Goal: Transaction & Acquisition: Purchase product/service

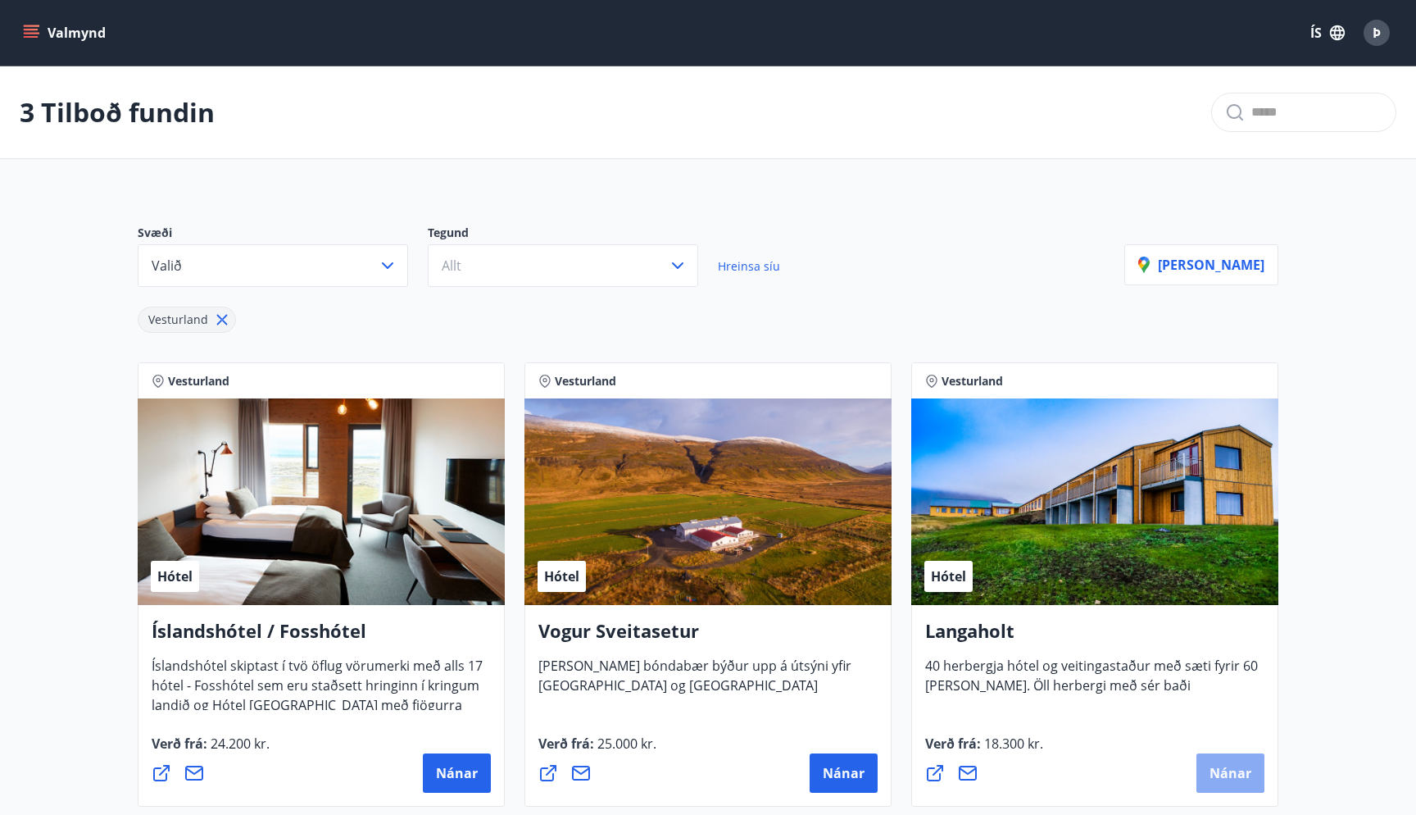
click at [1247, 760] on button "Nánar" at bounding box center [1230, 772] width 68 height 39
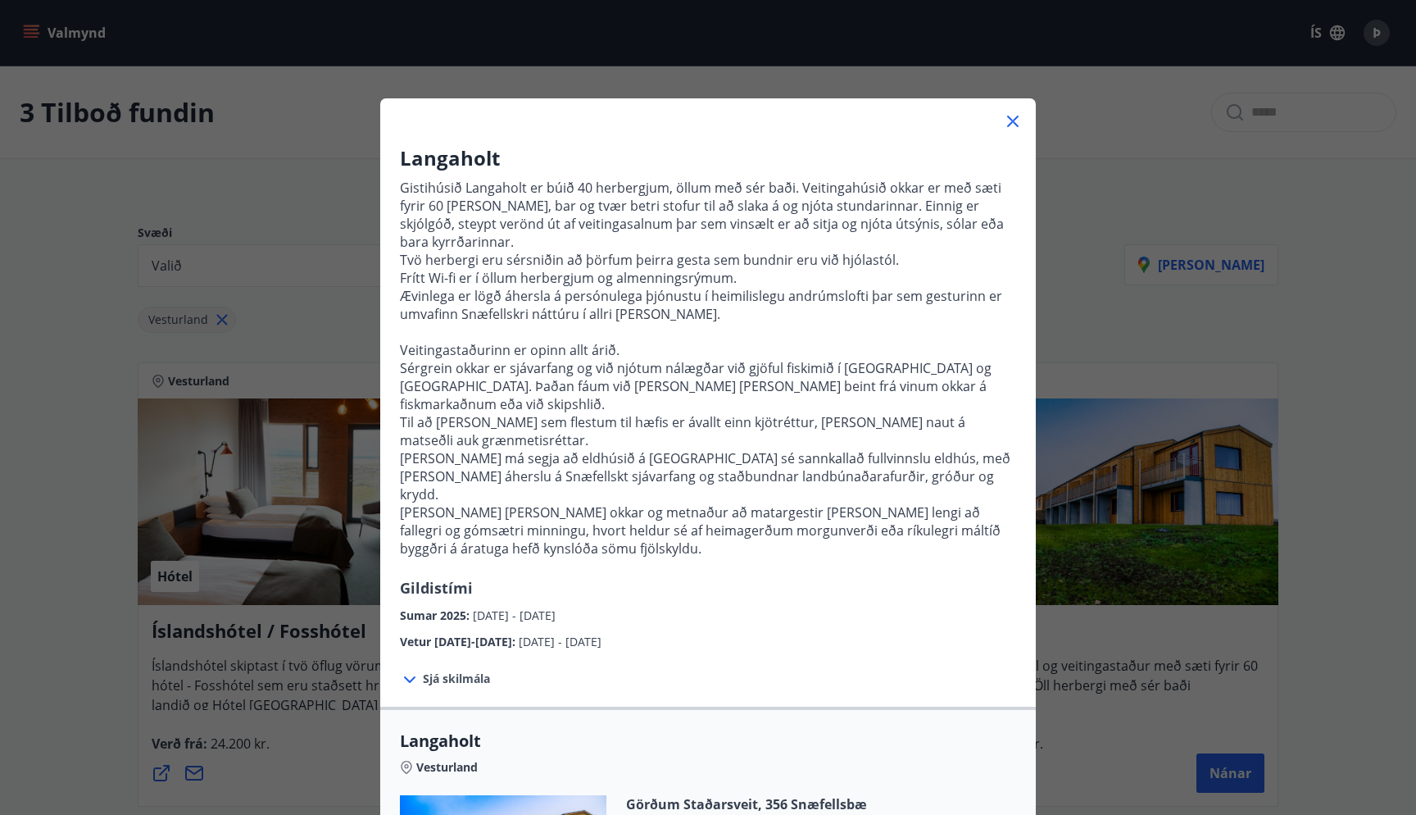
click at [1196, 365] on div "Langaholt Gistihúsið [GEOGRAPHIC_DATA] er búið 40 herbergjum, öllum með sér bað…" at bounding box center [708, 407] width 1416 height 815
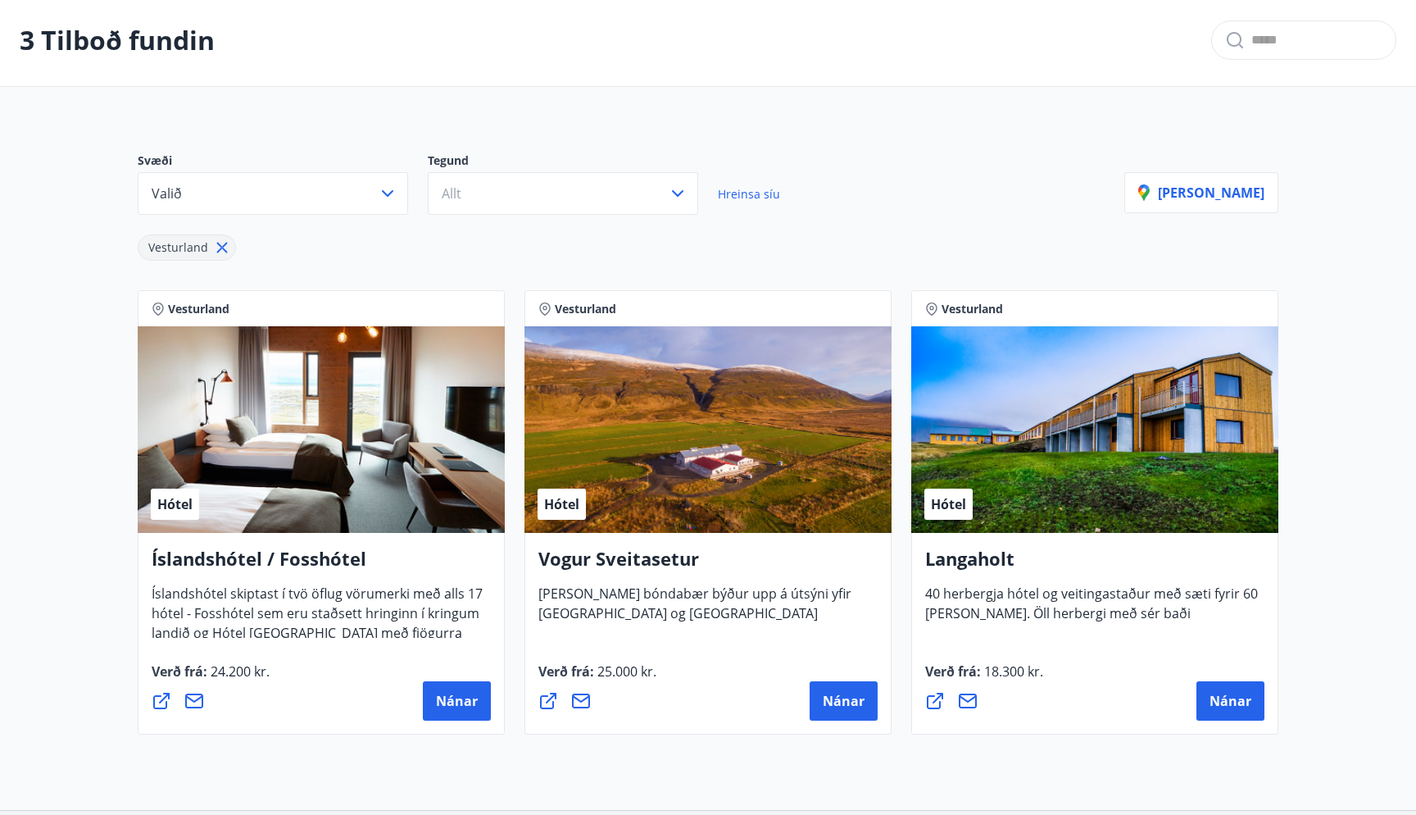
scroll to position [73, 0]
drag, startPoint x: 728, startPoint y: 561, endPoint x: 542, endPoint y: 551, distance: 186.3
click at [542, 551] on h4 "Vogur Sveitasetur" at bounding box center [707, 564] width 339 height 38
copy h4 "Vogur Sveitasetur"
click at [821, 697] on button "Nánar" at bounding box center [844, 699] width 68 height 39
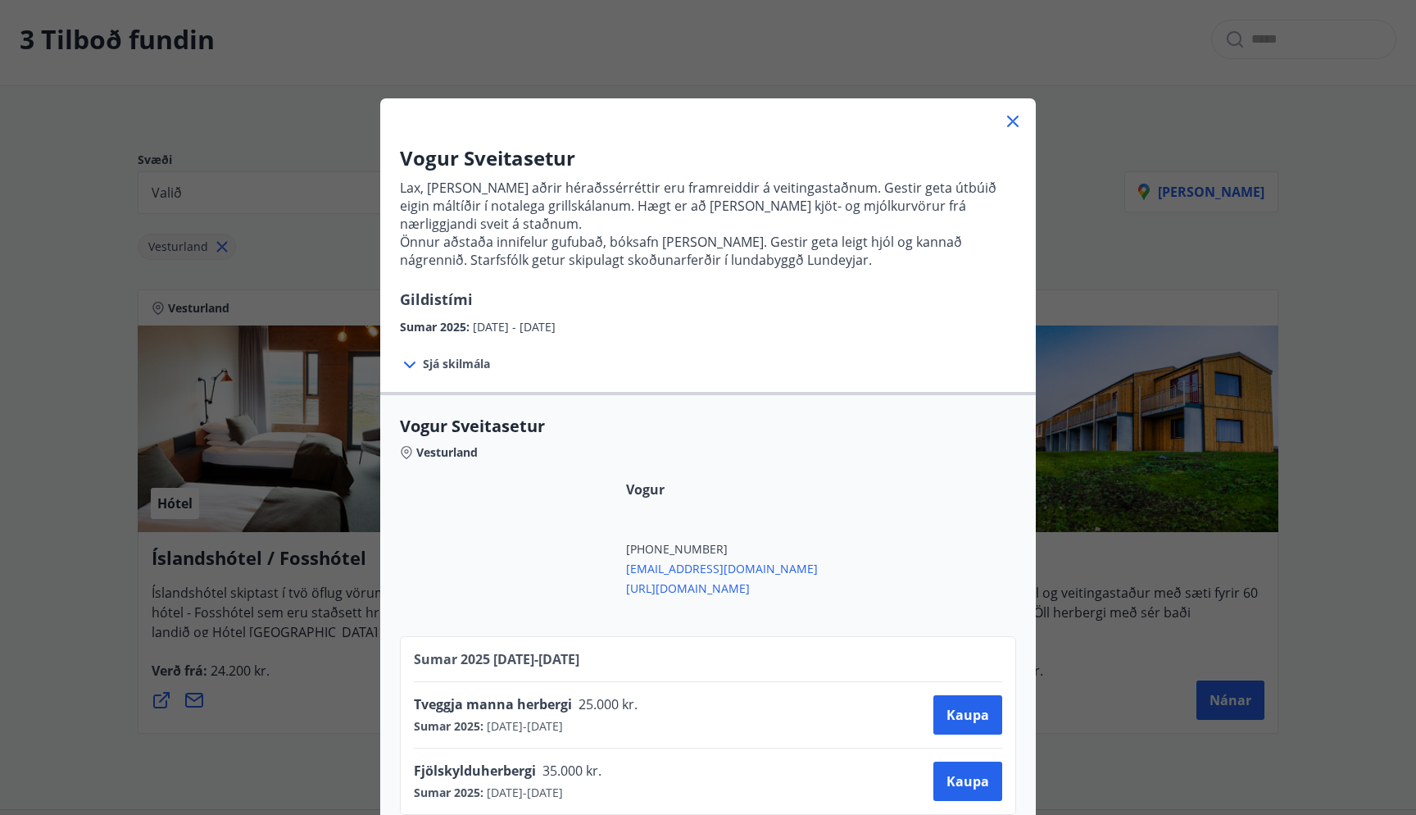
scroll to position [20, 0]
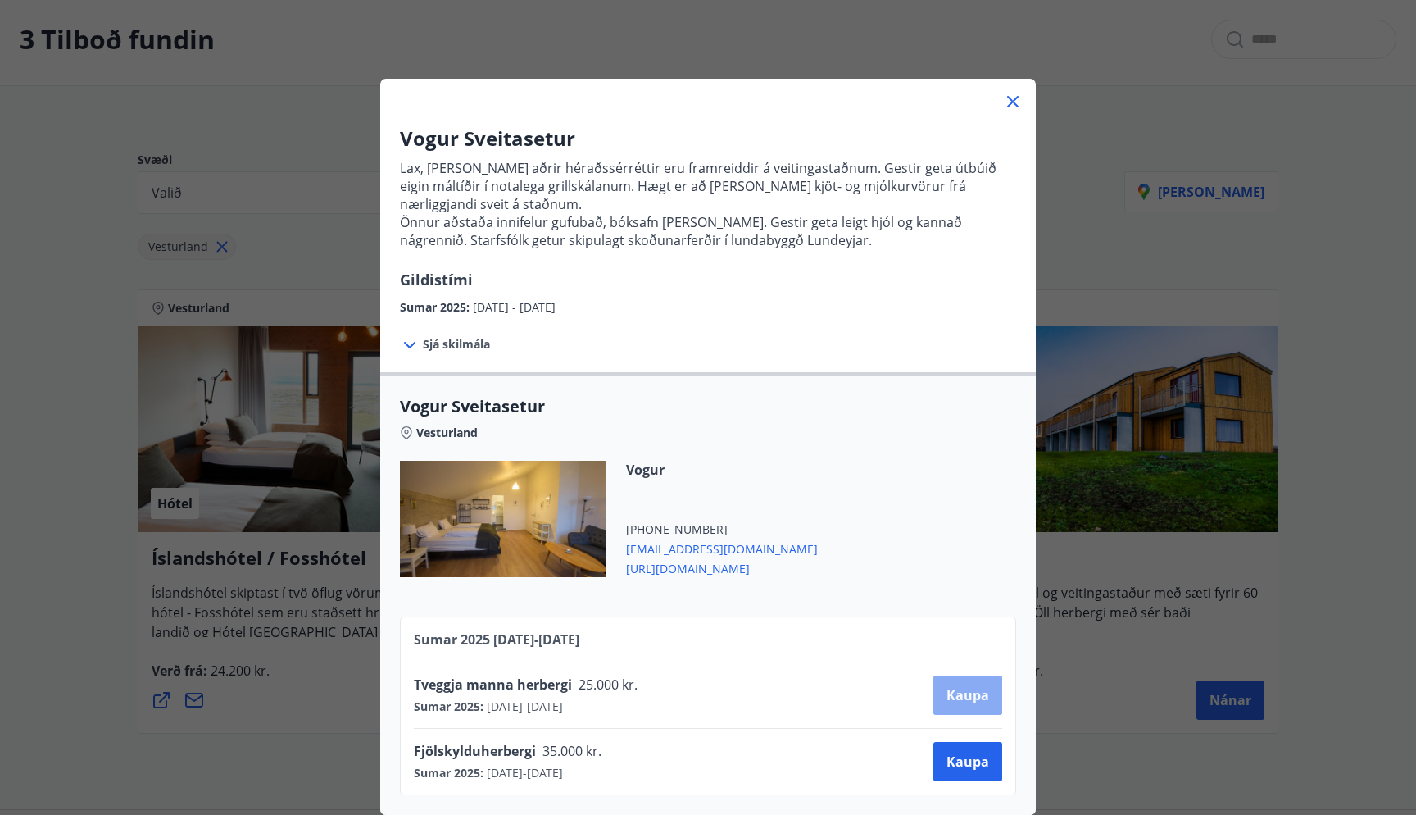
click at [957, 692] on span "Kaupa" at bounding box center [968, 695] width 43 height 18
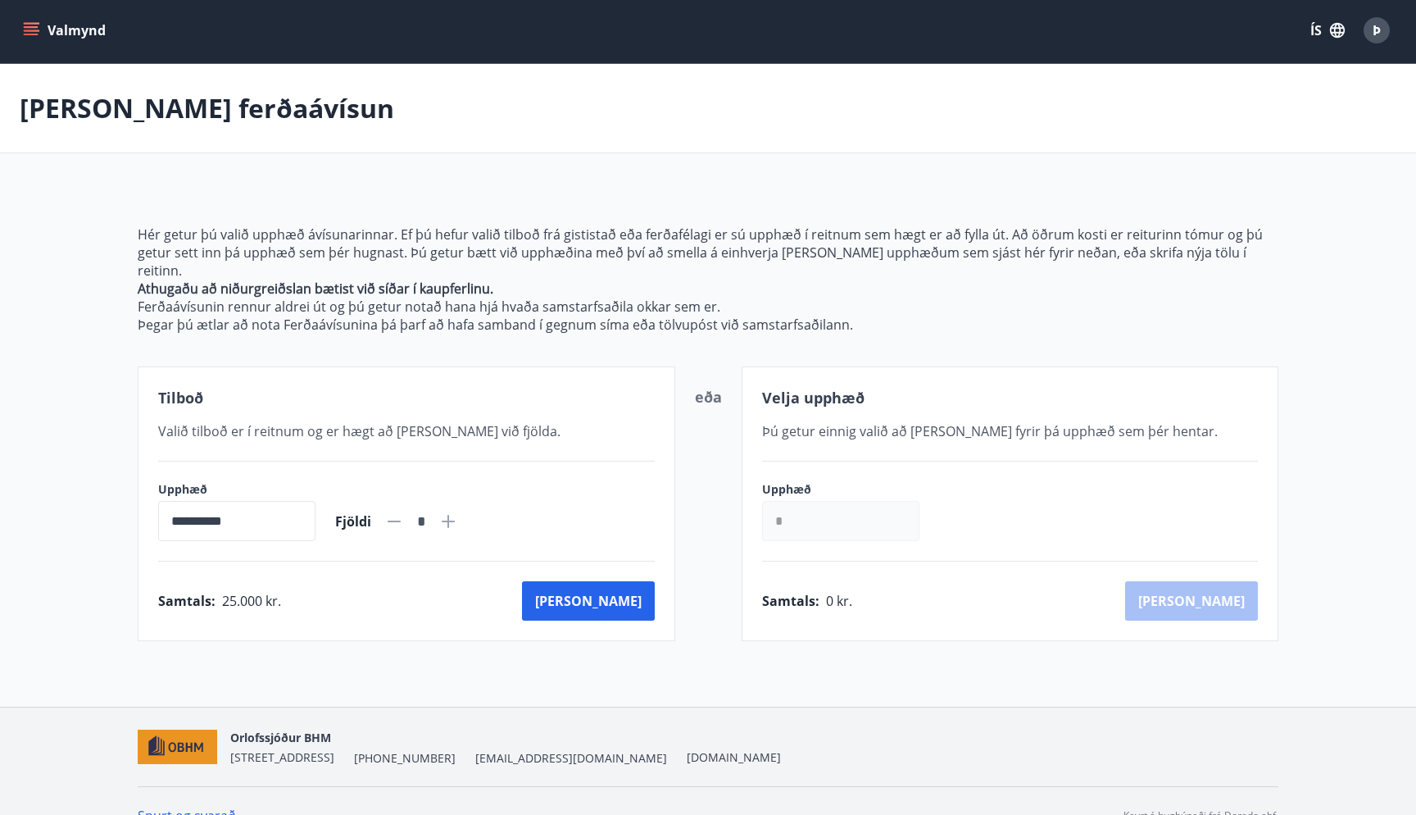
click at [854, 514] on input "*" at bounding box center [840, 521] width 157 height 40
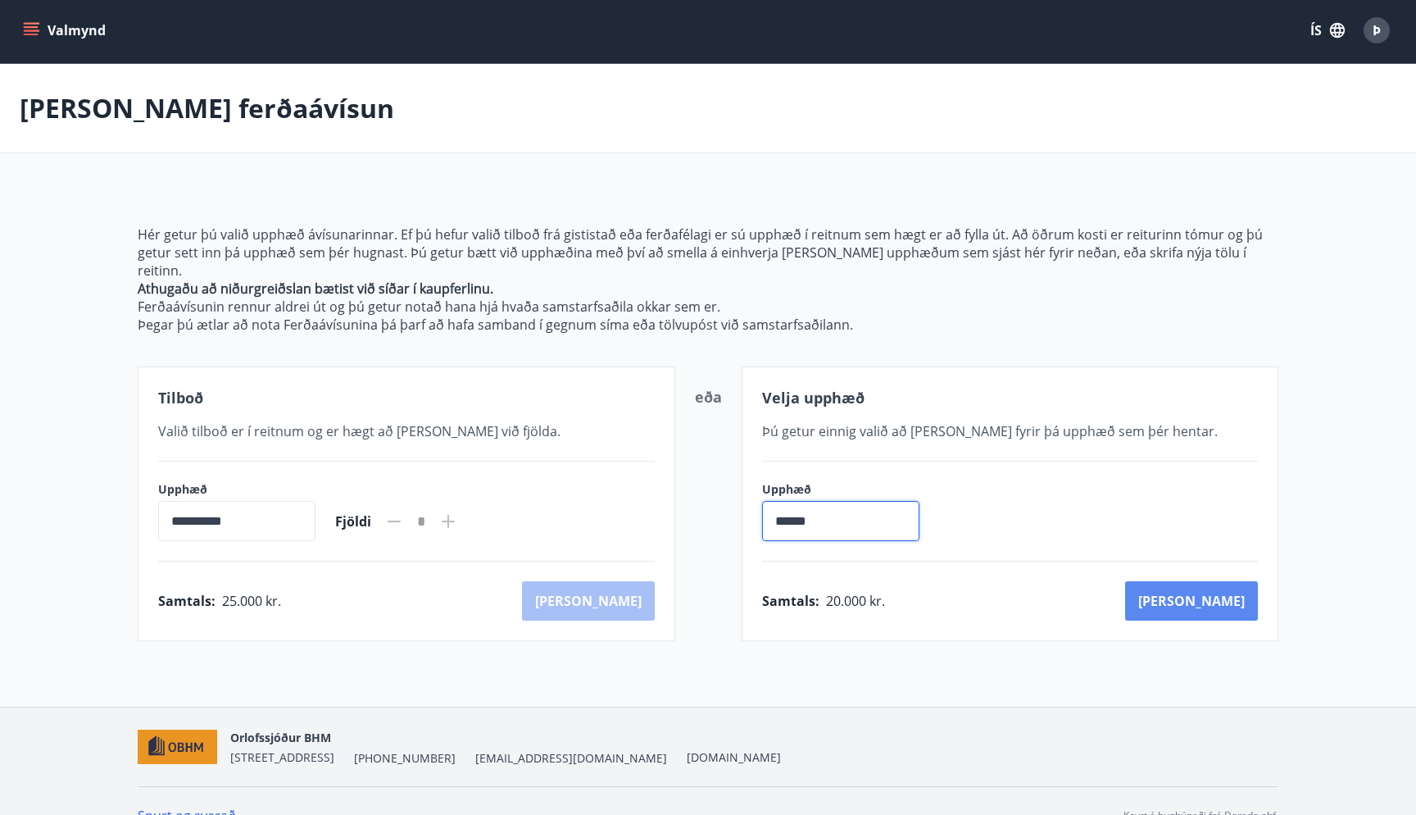
type input "******"
click at [1243, 584] on button "Kaup" at bounding box center [1191, 600] width 133 height 39
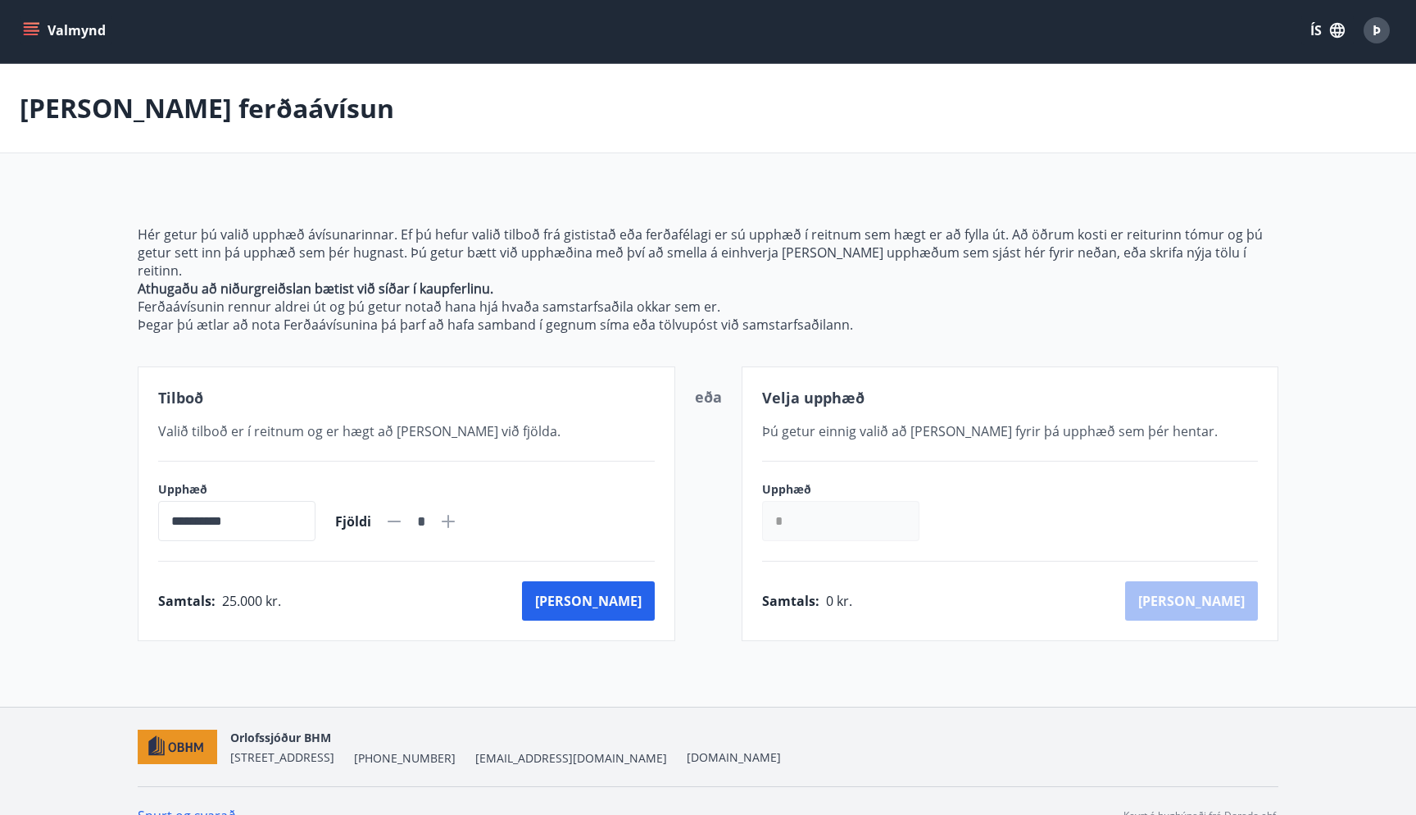
click at [825, 505] on input "*" at bounding box center [840, 521] width 157 height 40
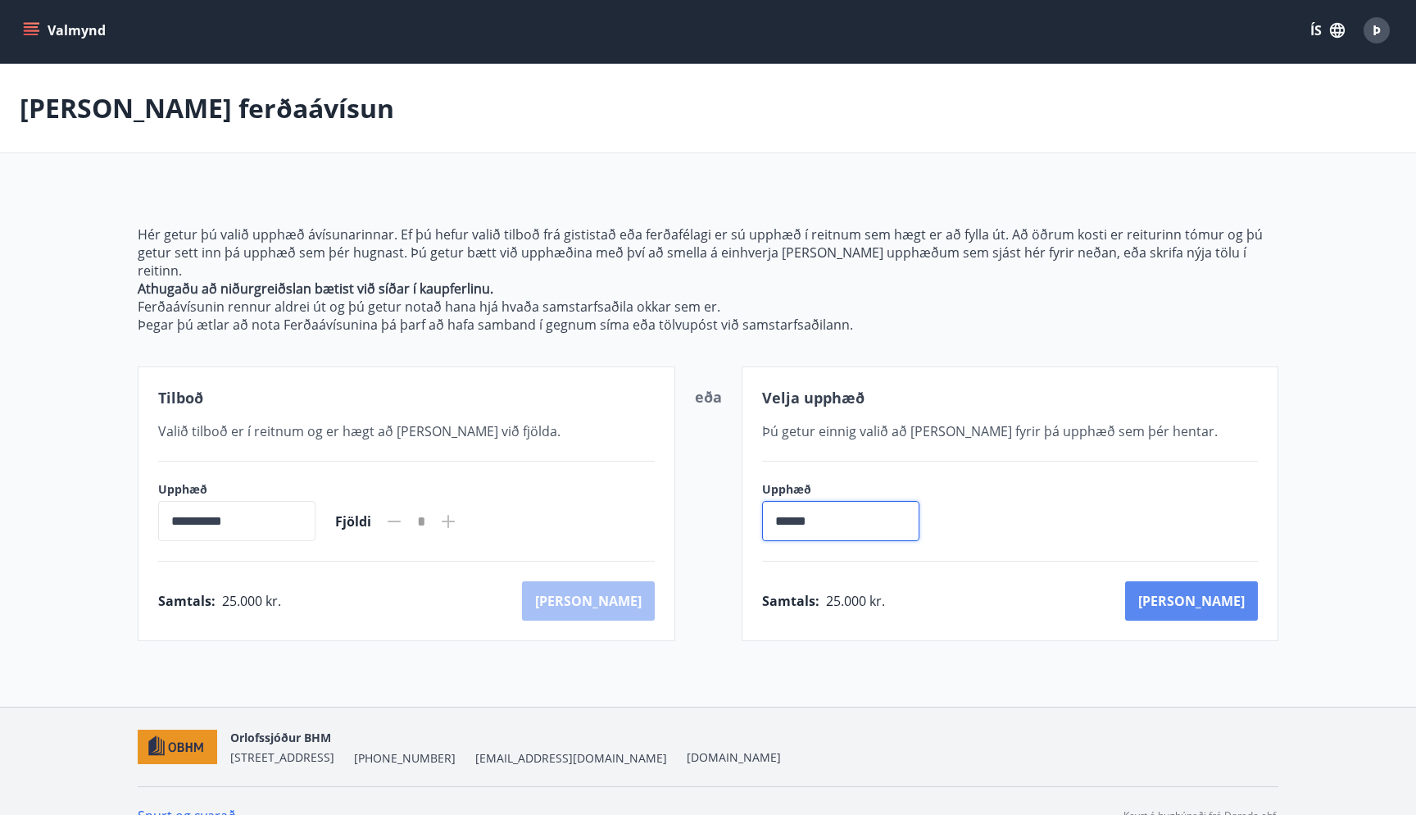
type input "******"
click at [1237, 581] on button "Kaup" at bounding box center [1191, 600] width 133 height 39
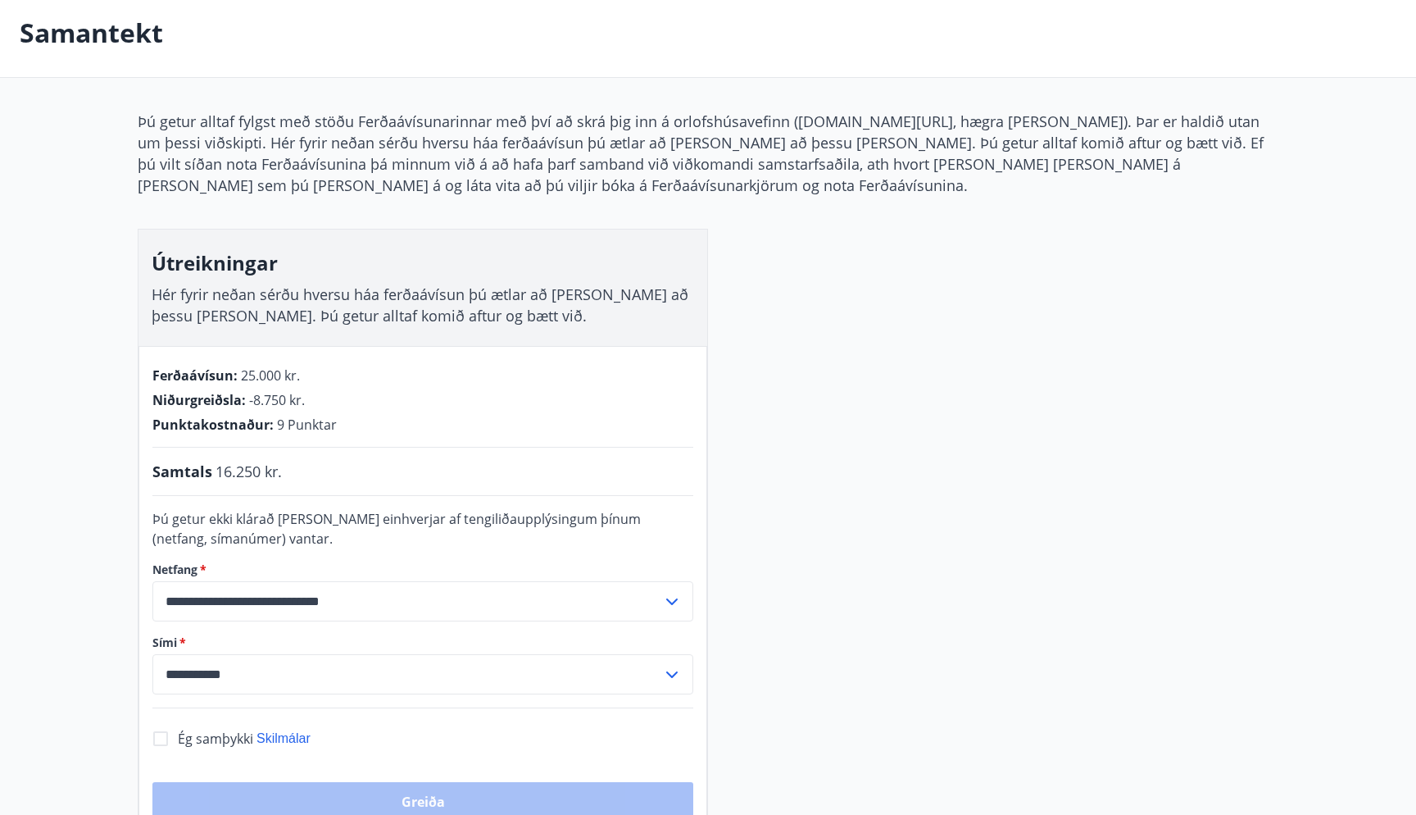
scroll to position [316, 0]
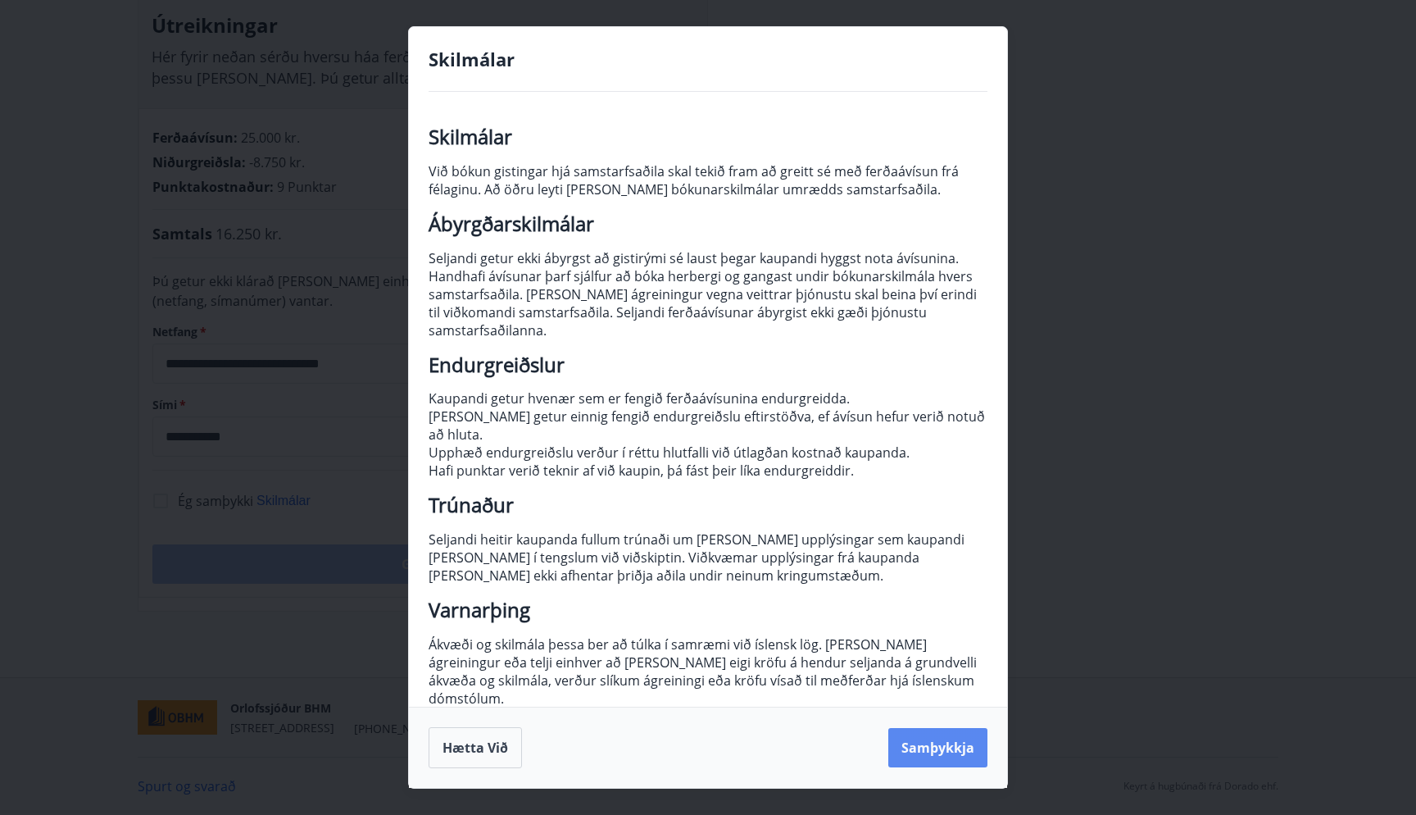
click at [910, 729] on button "Samþykkja" at bounding box center [937, 747] width 99 height 39
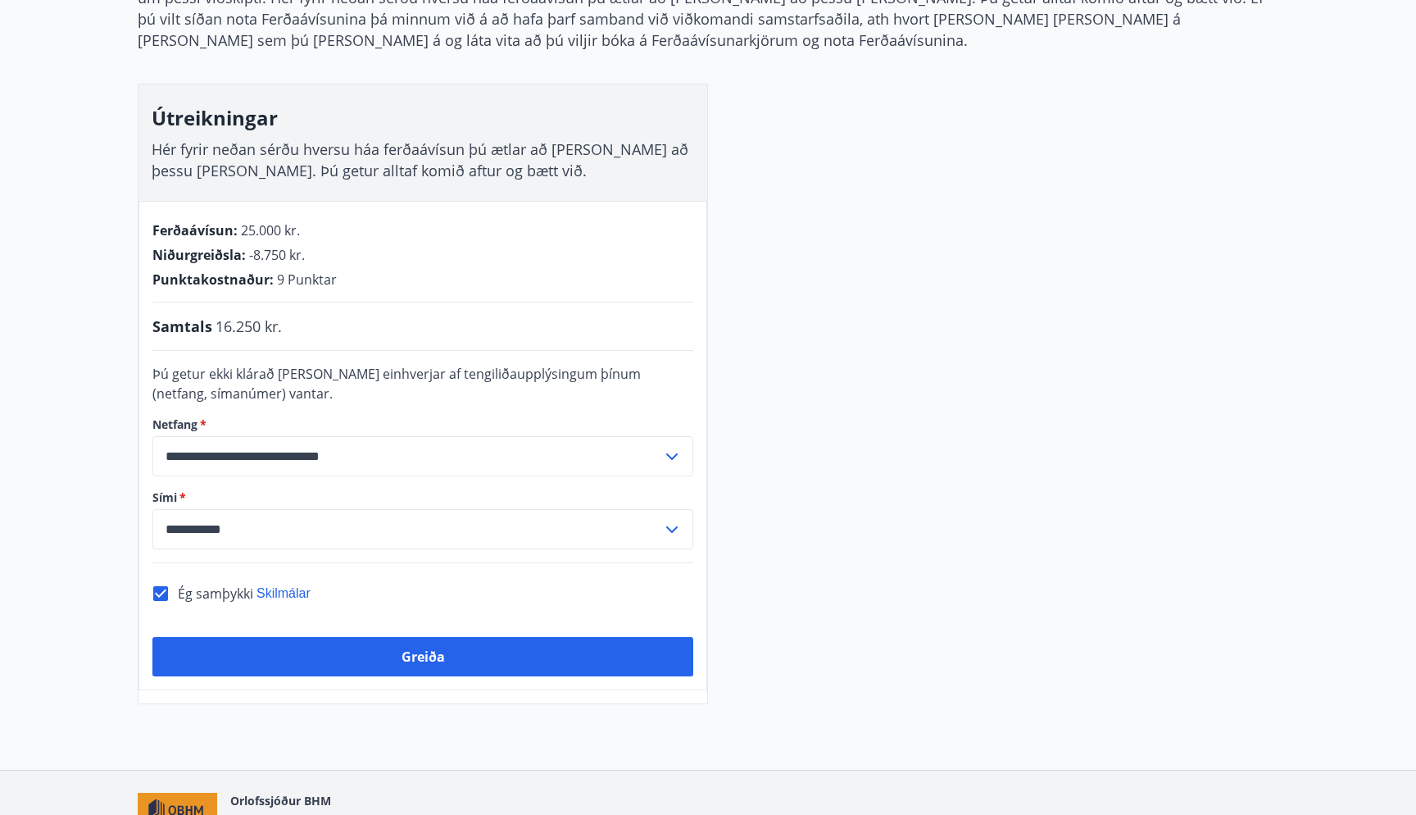
scroll to position [293, 0]
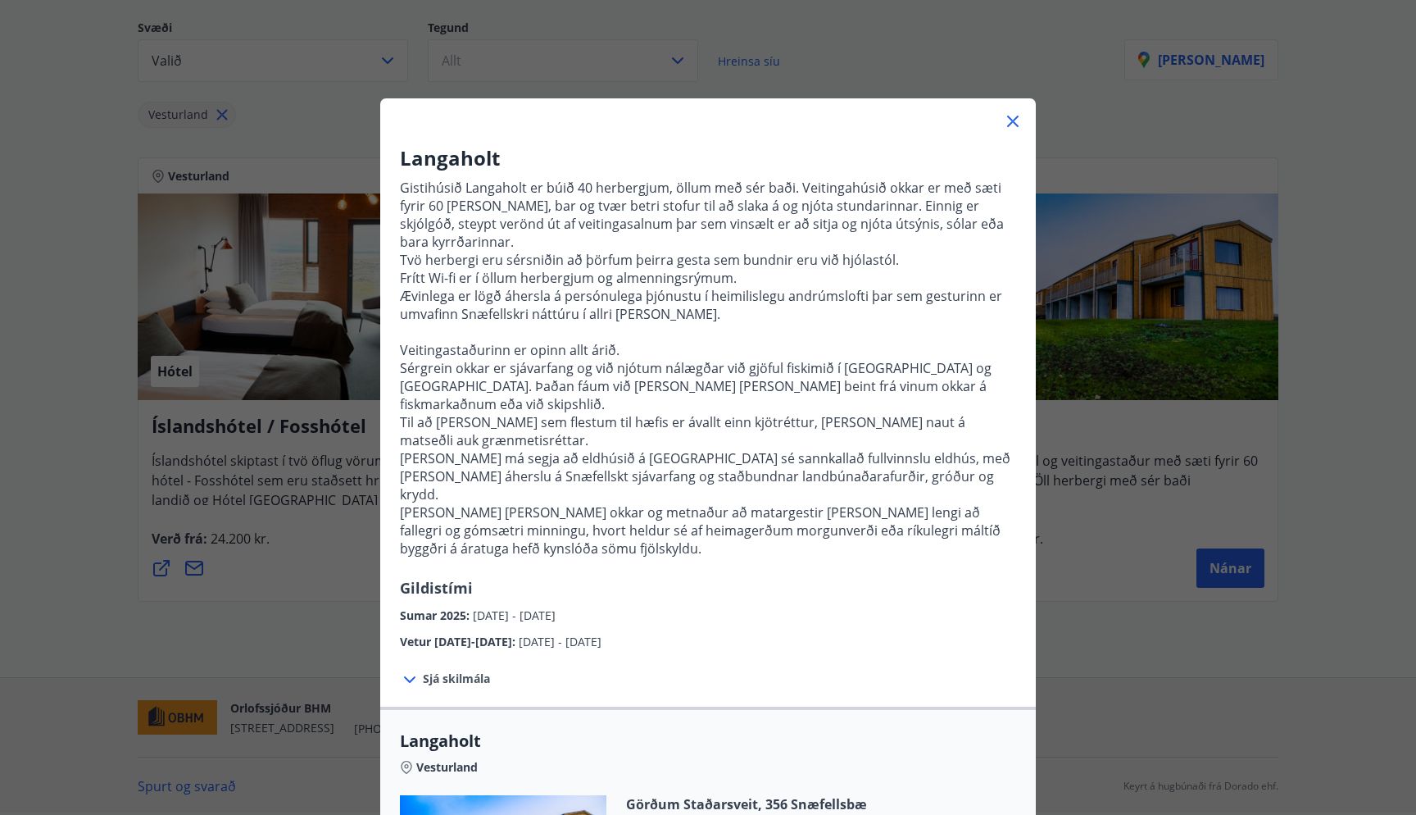
click at [1159, 549] on div "Langaholt Gistihúsið [GEOGRAPHIC_DATA] er búið 40 herbergjum, öllum með sér bað…" at bounding box center [708, 407] width 1416 height 815
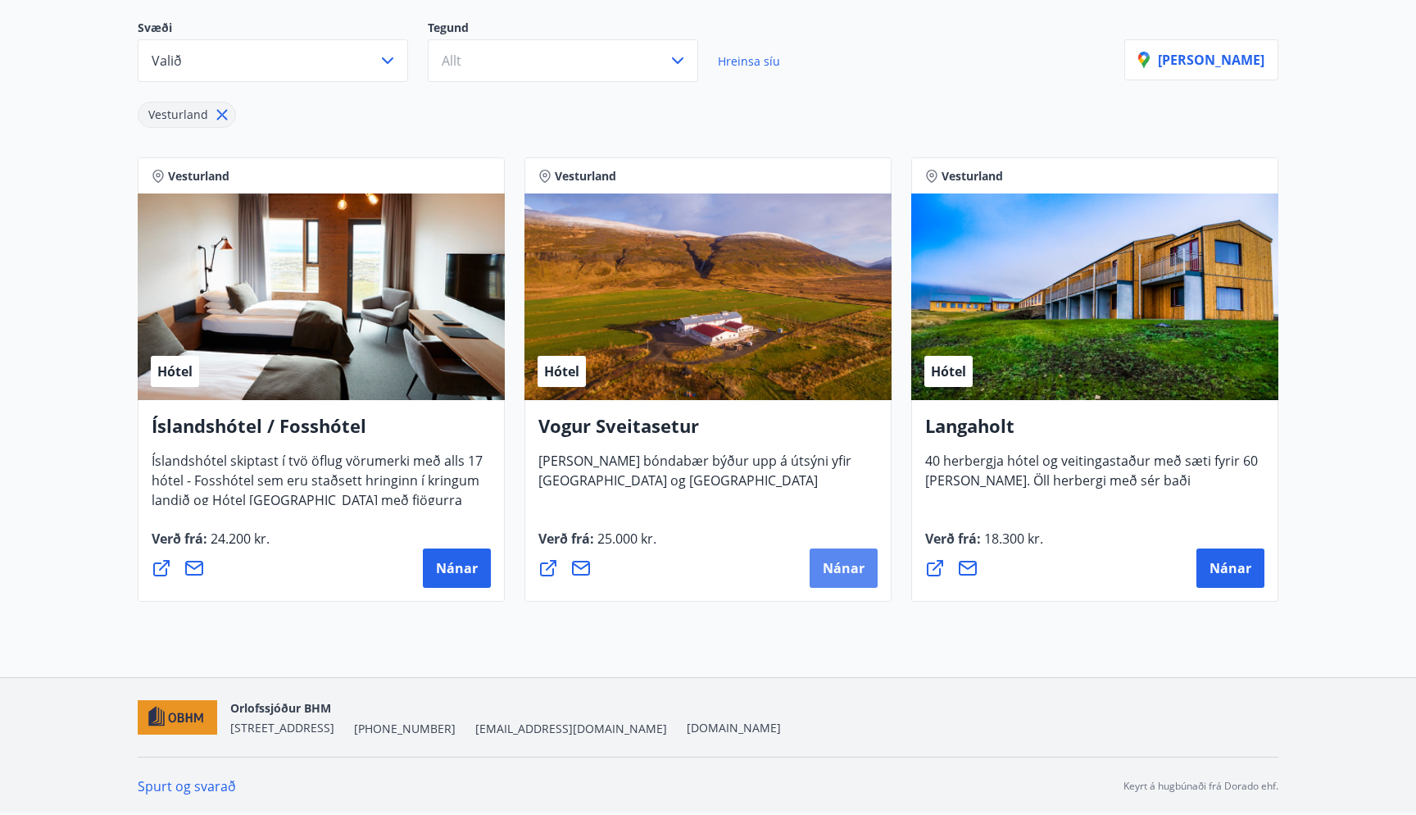
click at [840, 563] on span "Nánar" at bounding box center [844, 568] width 42 height 18
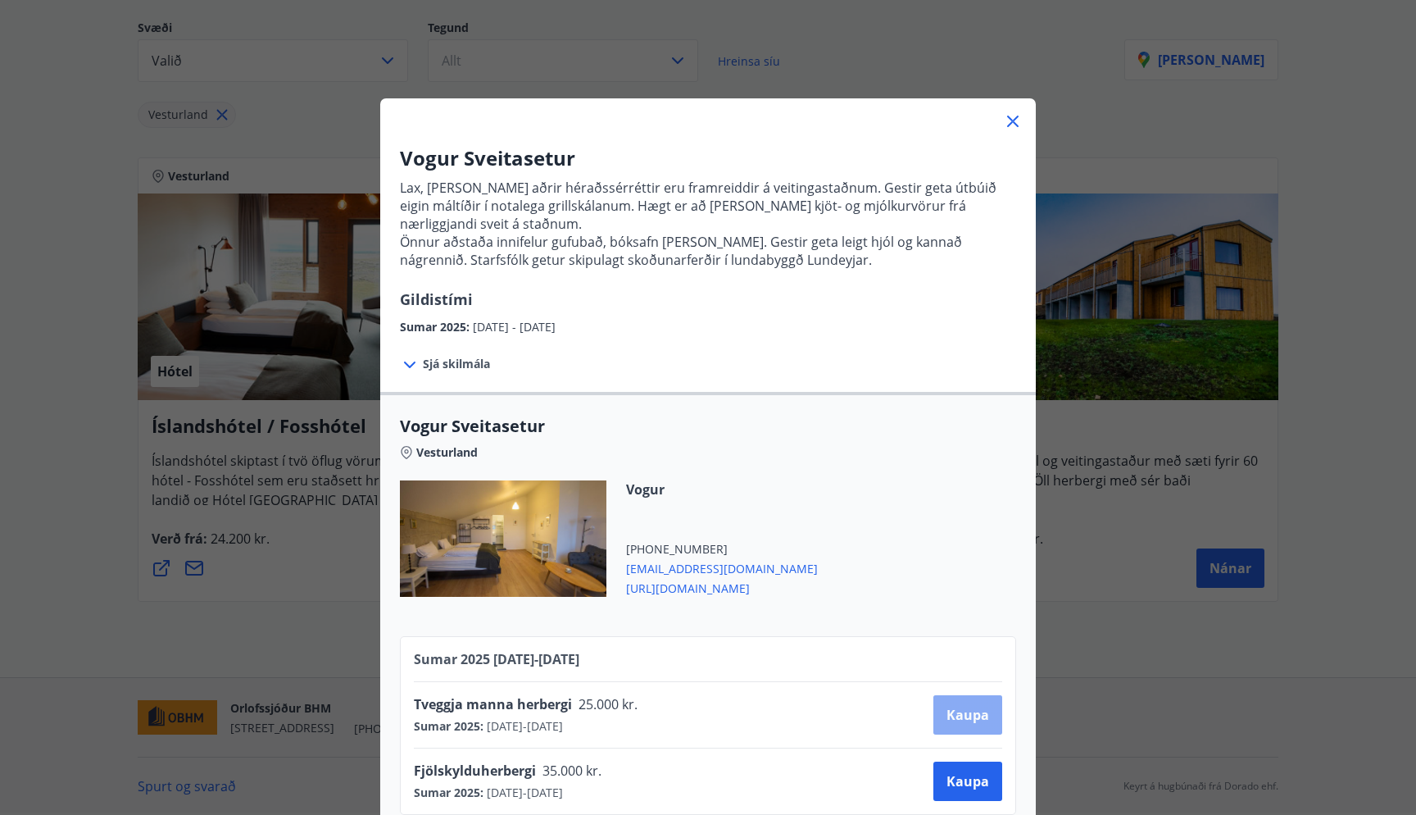
click at [980, 716] on span "Kaupa" at bounding box center [968, 715] width 43 height 18
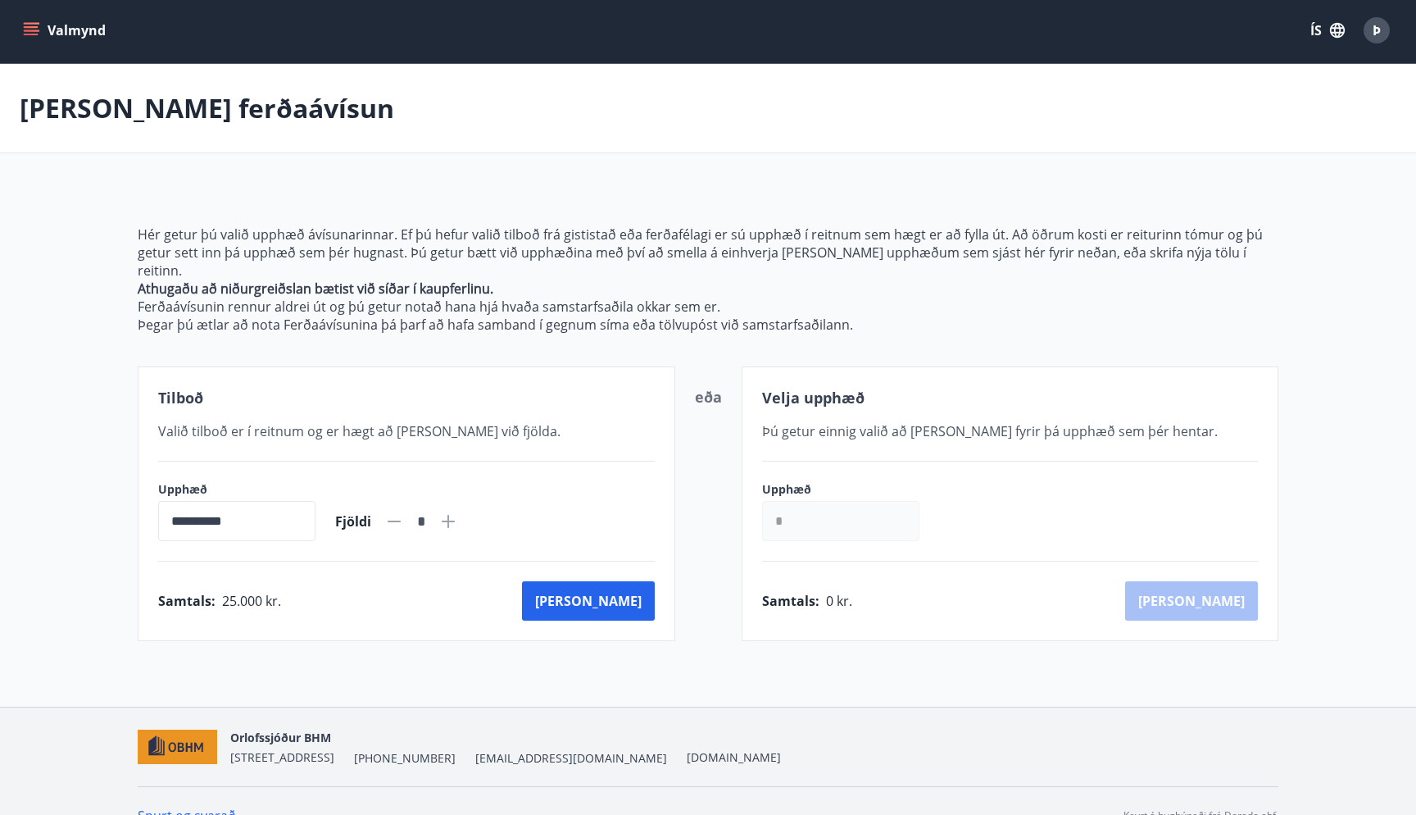
click at [873, 501] on input "*" at bounding box center [840, 521] width 157 height 40
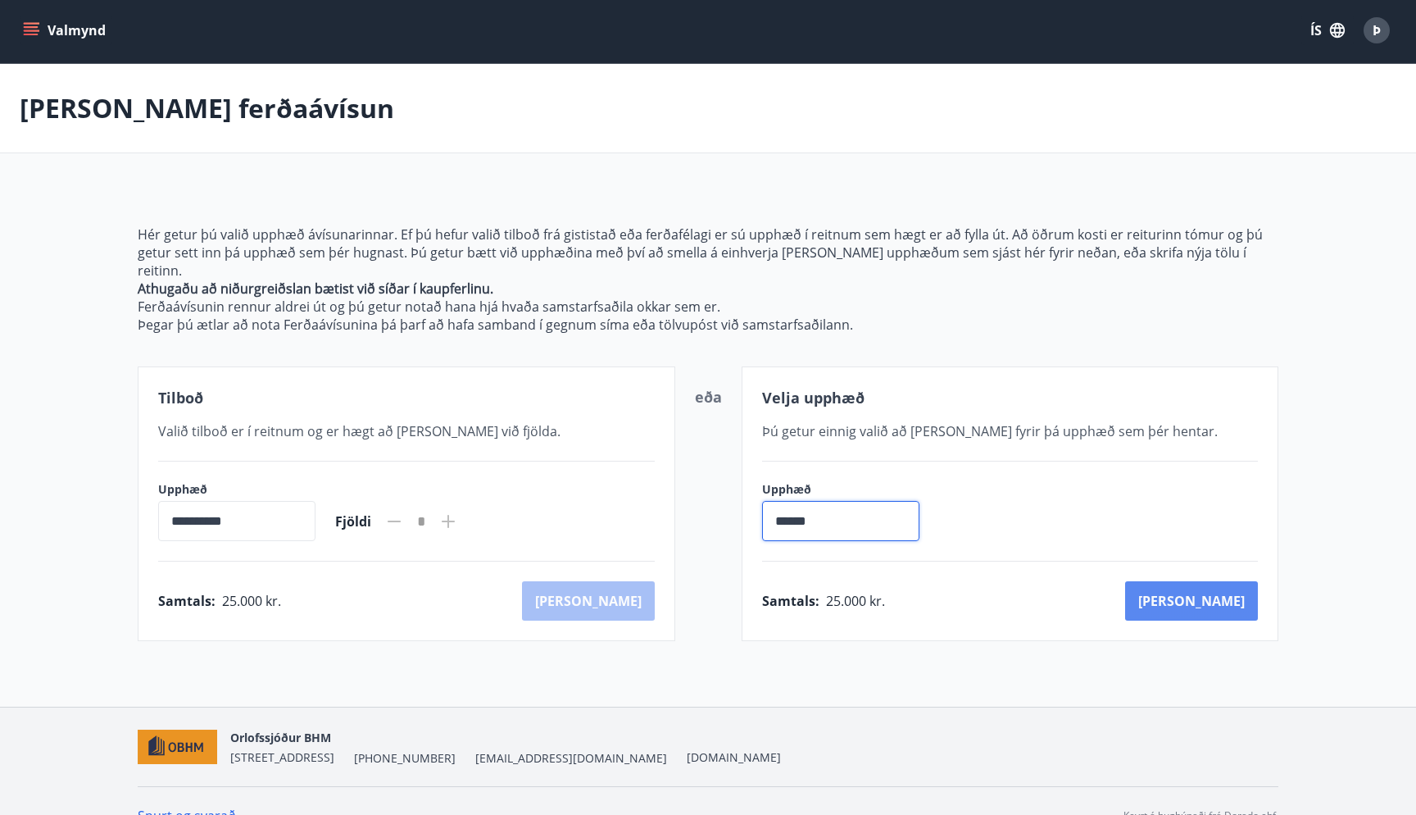
type input "******"
click at [1224, 585] on button "[PERSON_NAME]" at bounding box center [1191, 600] width 133 height 39
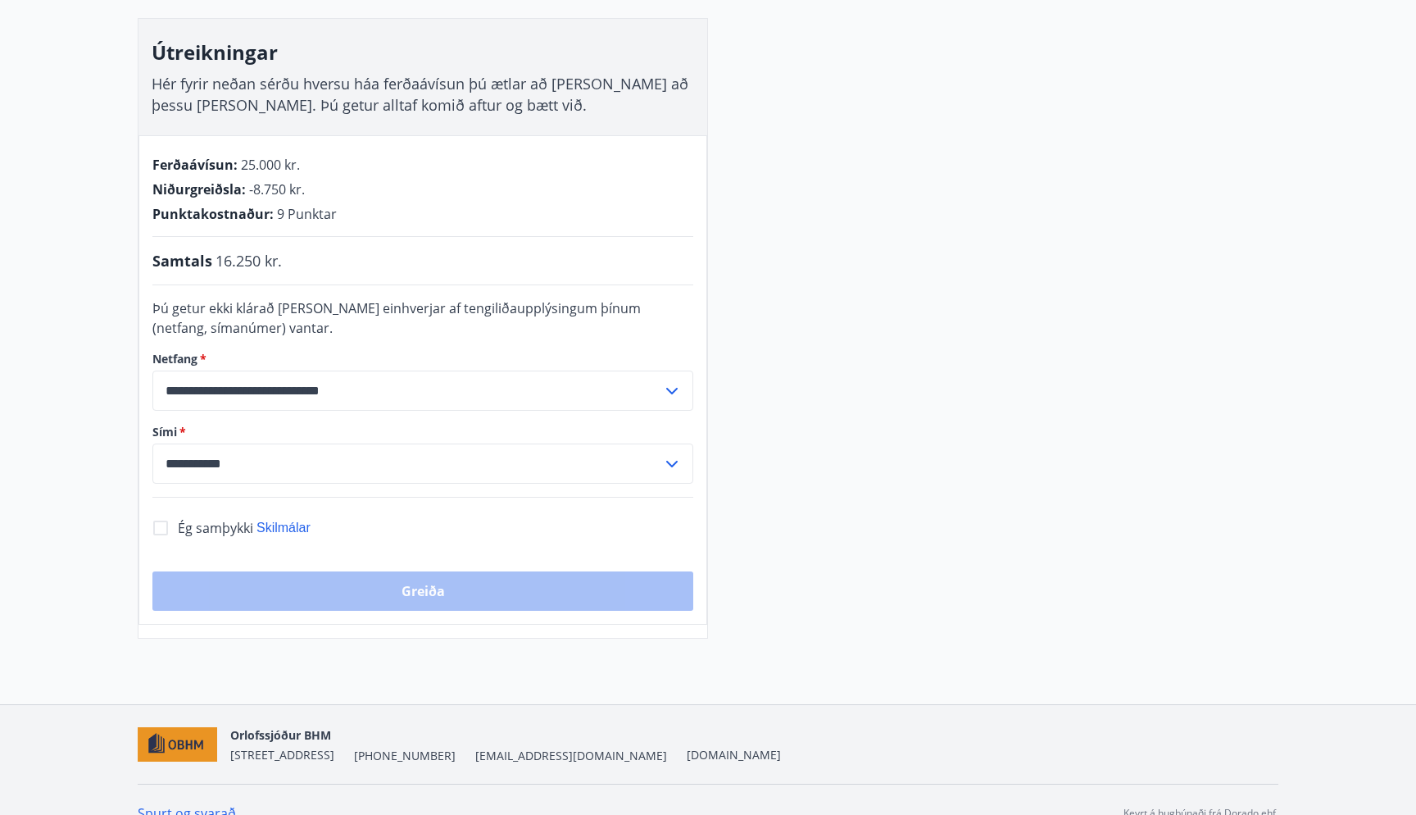
scroll to position [316, 0]
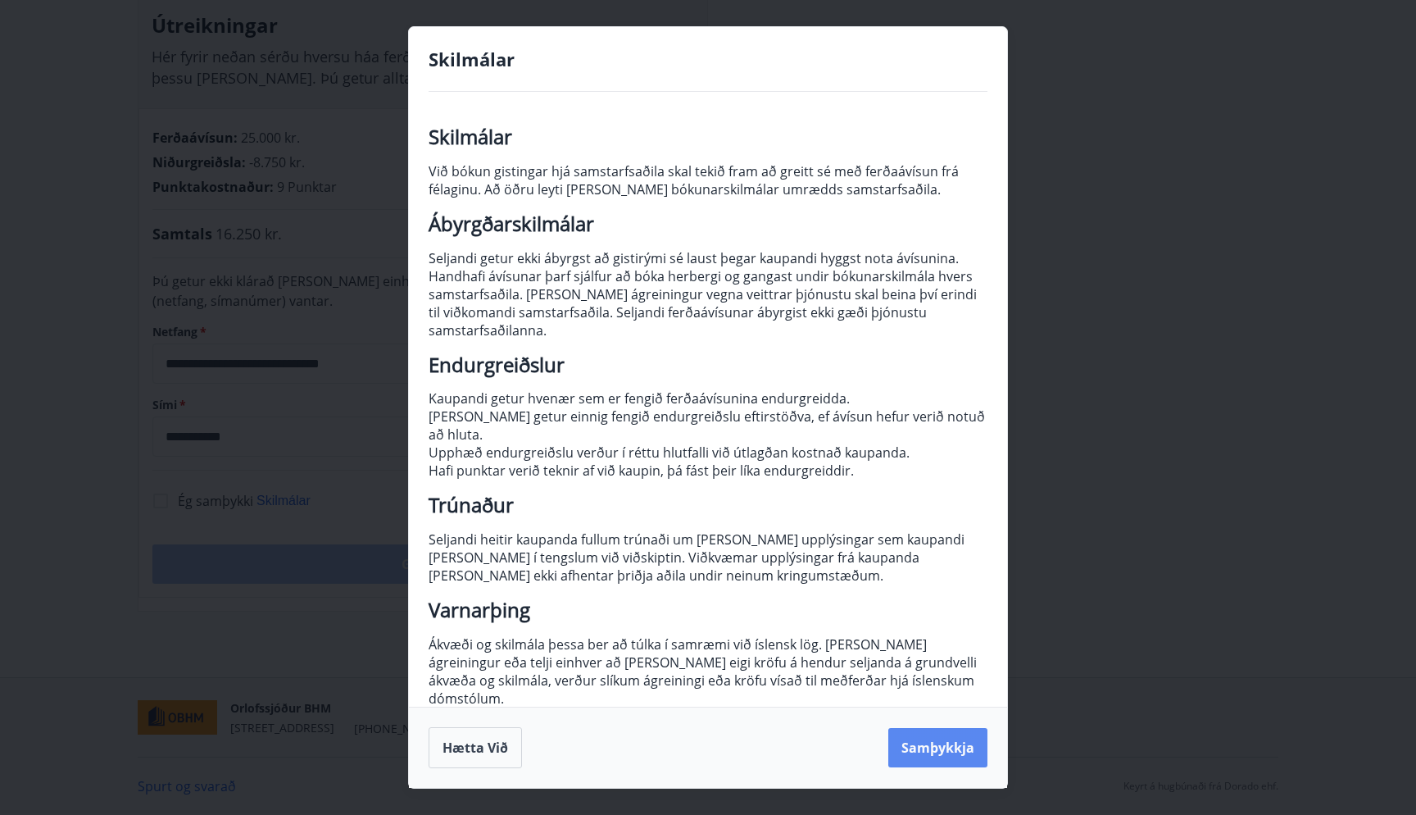
click at [933, 742] on button "Samþykkja" at bounding box center [937, 747] width 99 height 39
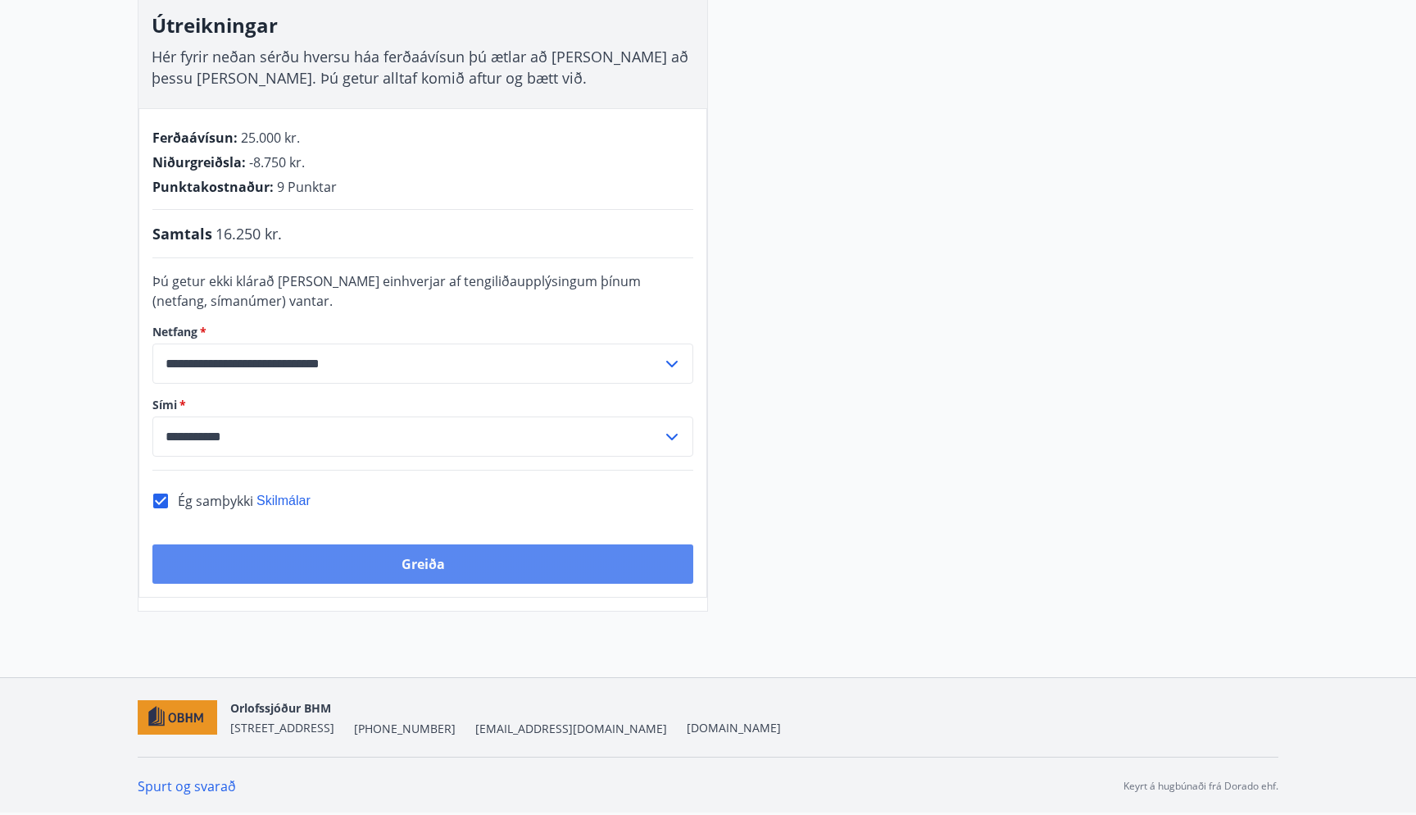
click at [461, 565] on button "Greiða" at bounding box center [422, 563] width 541 height 39
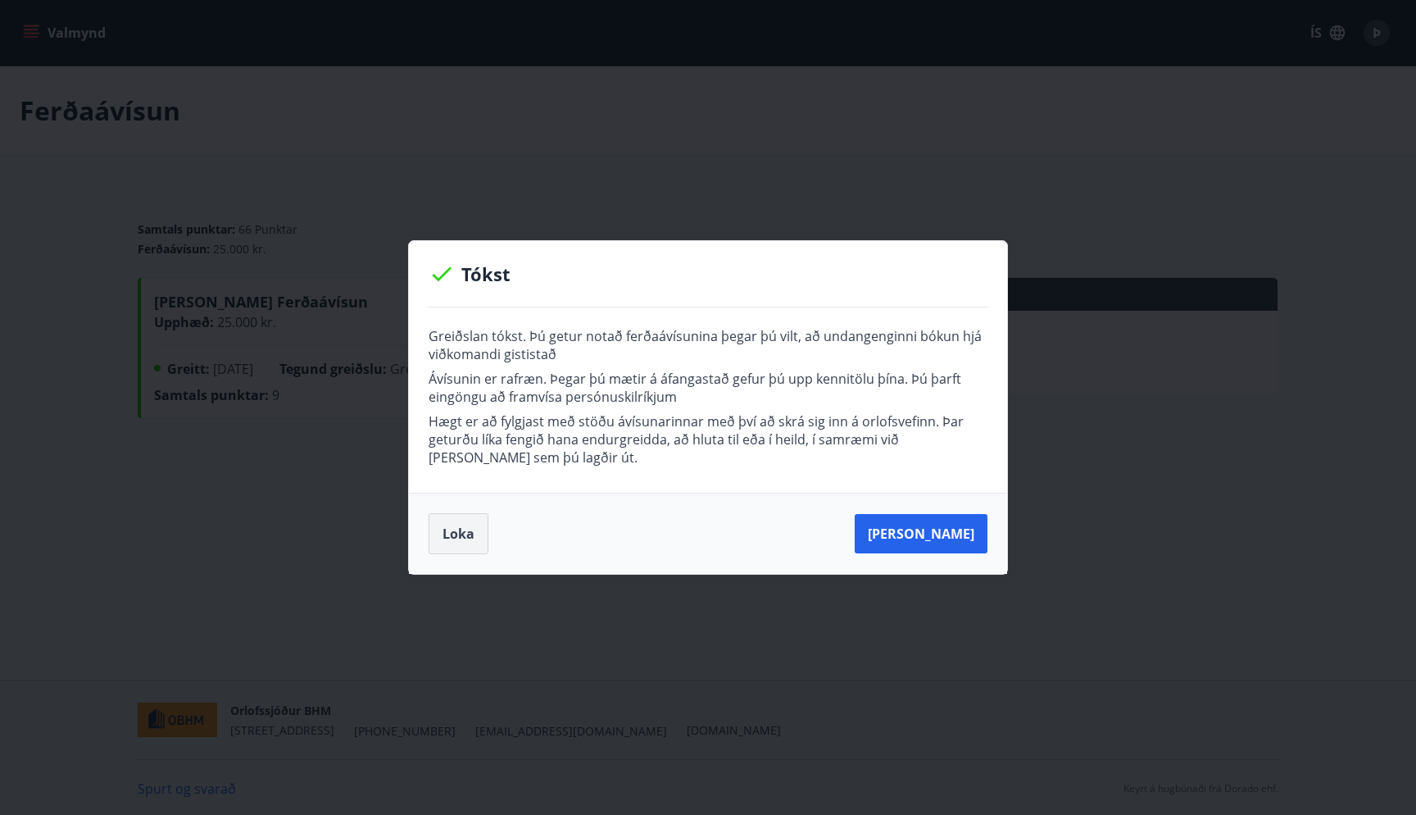
click at [447, 538] on button "Loka" at bounding box center [459, 533] width 60 height 41
